Goal: Transaction & Acquisition: Download file/media

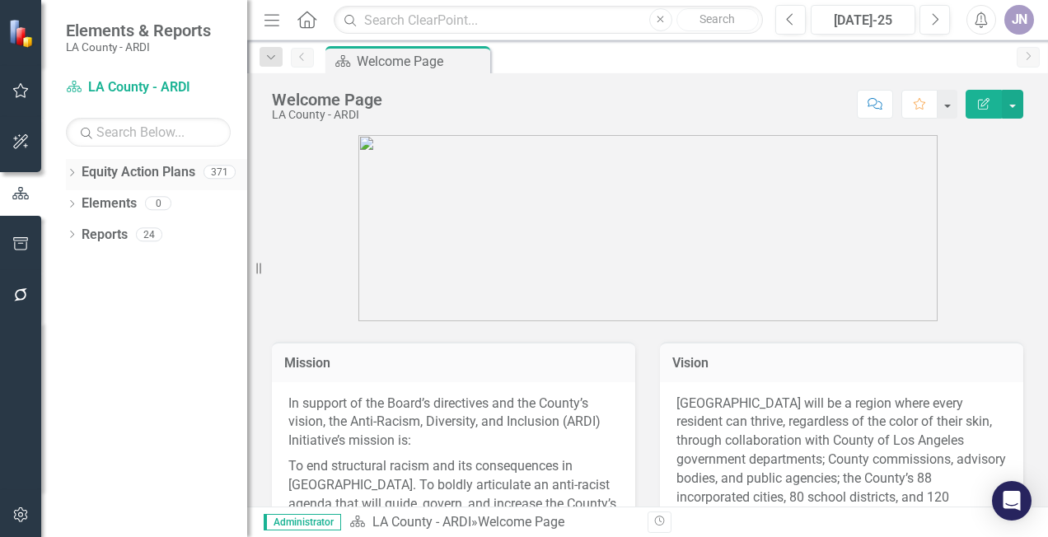
click at [68, 170] on icon "Dropdown" at bounding box center [72, 174] width 12 height 9
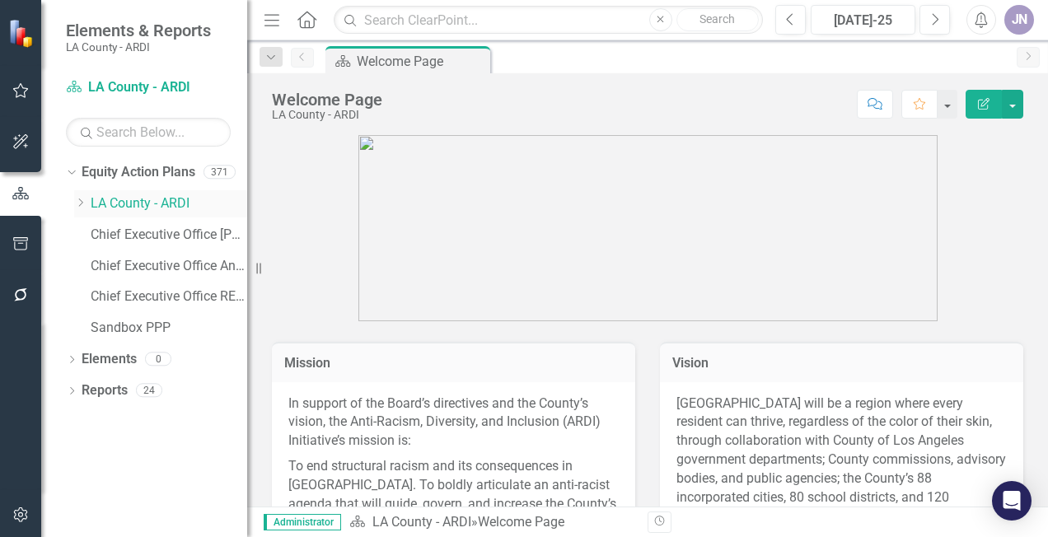
click at [77, 203] on icon "Dropdown" at bounding box center [80, 203] width 12 height 10
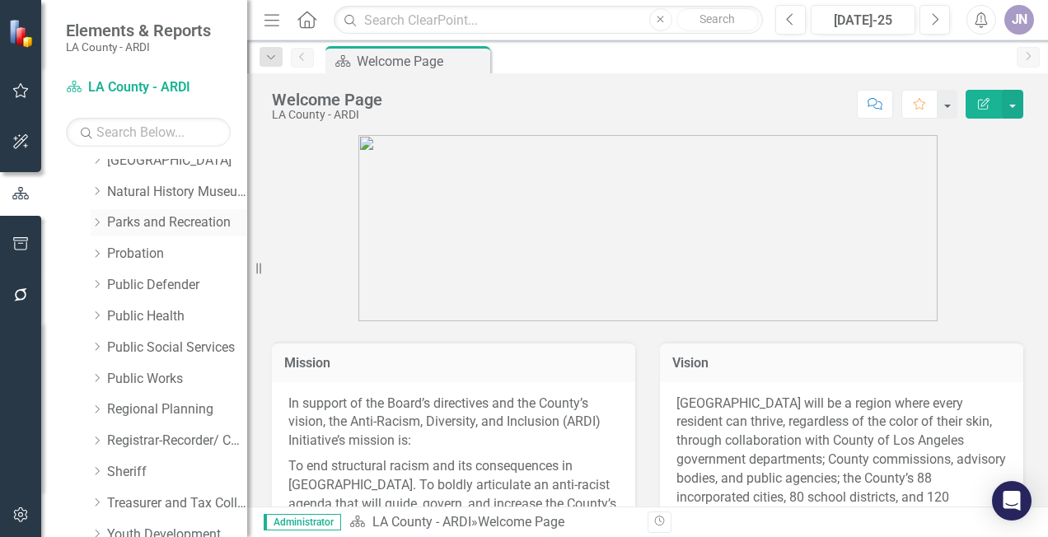
scroll to position [1153, 0]
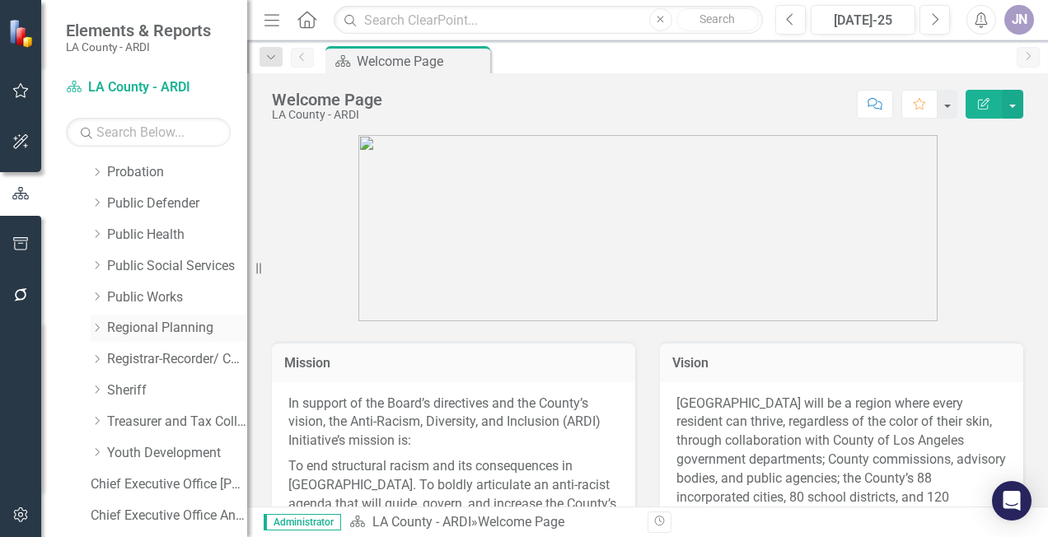
click at [98, 338] on div "Dropdown Regional Planning" at bounding box center [169, 328] width 156 height 27
click at [96, 325] on icon at bounding box center [98, 328] width 4 height 8
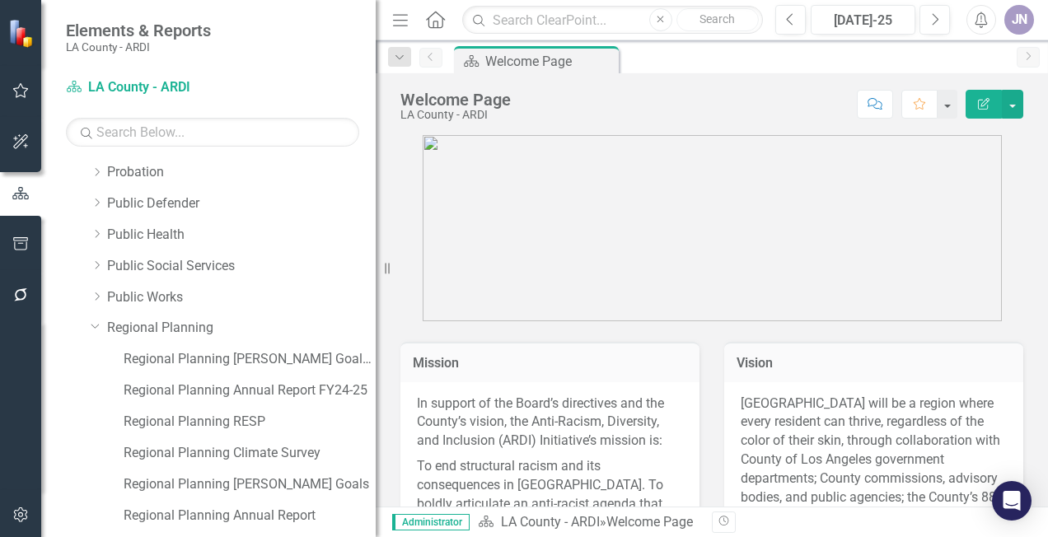
drag, startPoint x: 255, startPoint y: 268, endPoint x: 376, endPoint y: 250, distance: 121.5
click at [376, 250] on div "Resize" at bounding box center [382, 268] width 13 height 537
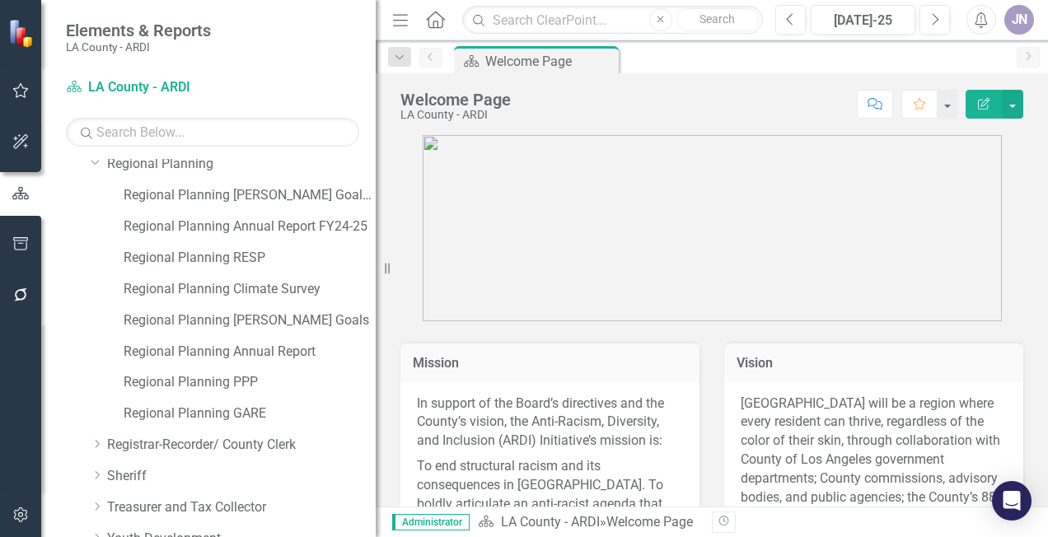
scroll to position [1400, 0]
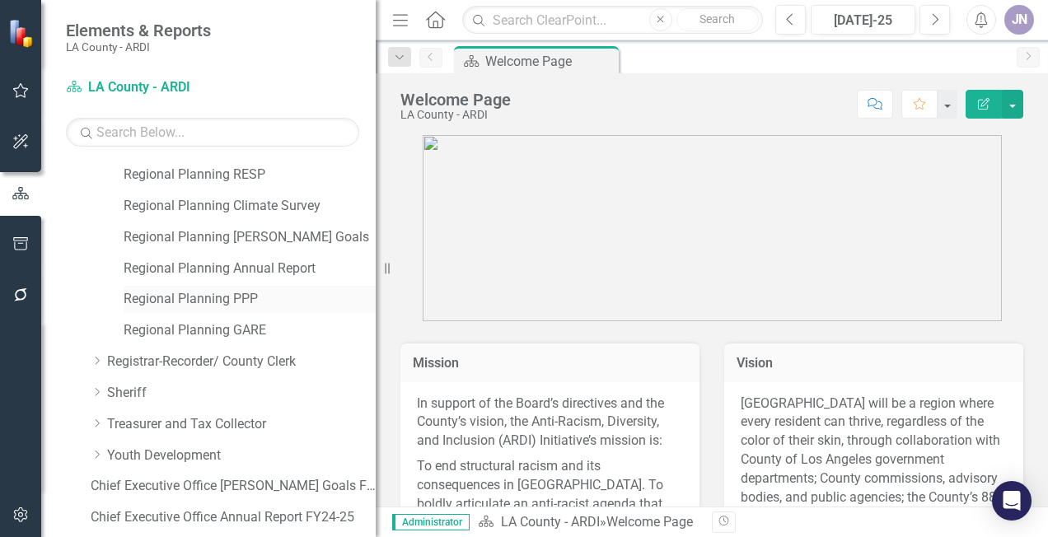
click at [241, 303] on link "Regional Planning PPP" at bounding box center [250, 299] width 252 height 19
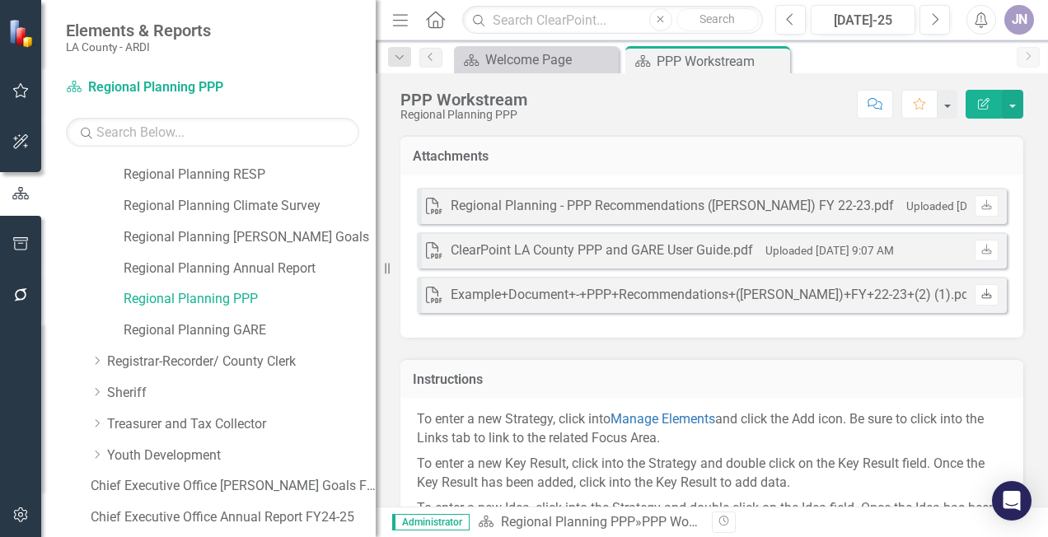
click at [982, 293] on link "Download" at bounding box center [986, 294] width 24 height 21
